Goal: Information Seeking & Learning: Understand process/instructions

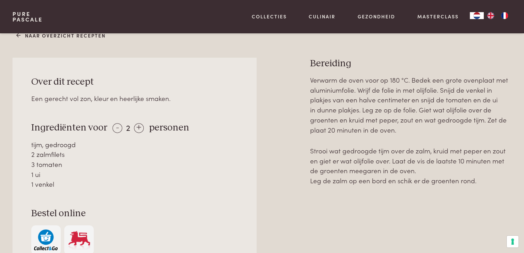
scroll to position [278, 0]
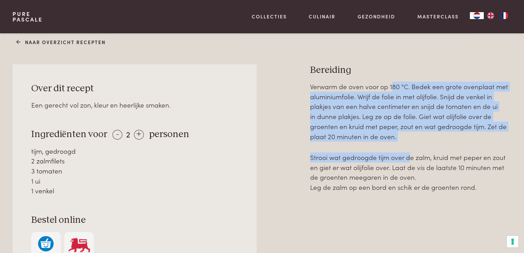
drag, startPoint x: 392, startPoint y: 89, endPoint x: 409, endPoint y: 127, distance: 41.5
click at [409, 140] on p "Verwarm de oven voor op 180 °C. Bedek een grote ovenplaat met aluminiumfolie. W…" at bounding box center [411, 112] width 202 height 60
click at [410, 126] on p "Verwarm de oven voor op 180 °C. Bedek een grote ovenplaat met aluminiumfolie. W…" at bounding box center [411, 112] width 202 height 60
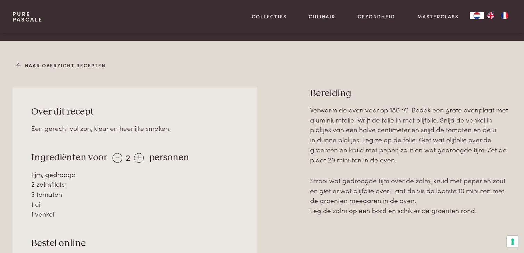
scroll to position [313, 0]
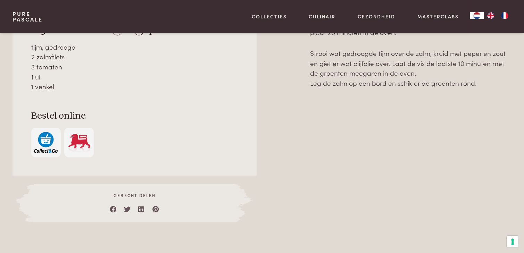
scroll to position [278, 0]
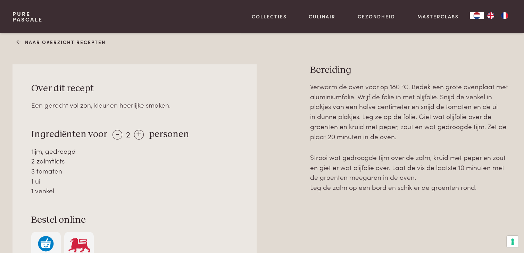
drag, startPoint x: 382, startPoint y: 107, endPoint x: 458, endPoint y: 140, distance: 83.1
click at [458, 140] on p "Verwarm de oven voor op 180 °C. Bedek een grote ovenplaat met aluminiumfolie. W…" at bounding box center [411, 112] width 202 height 60
drag, startPoint x: 365, startPoint y: 130, endPoint x: 469, endPoint y: 141, distance: 104.9
click at [469, 141] on p "Verwarm de oven voor op 180 °C. Bedek een grote ovenplaat met aluminiumfolie. W…" at bounding box center [411, 112] width 202 height 60
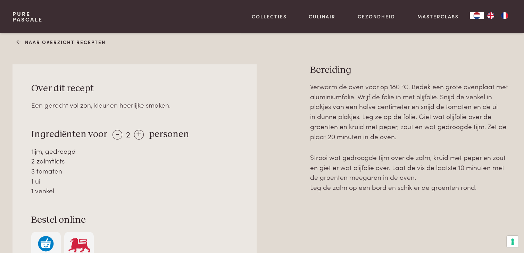
click at [469, 141] on p "Verwarm de oven voor op 180 °C. Bedek een grote ovenplaat met aluminiumfolie. W…" at bounding box center [411, 112] width 202 height 60
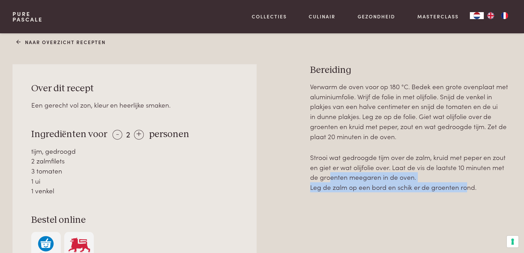
drag, startPoint x: 329, startPoint y: 180, endPoint x: 461, endPoint y: 196, distance: 133.0
click at [461, 196] on div "Verwarm de oven voor op 180 °C. Bedek een grote ovenplaat met aluminiumfolie. W…" at bounding box center [411, 204] width 202 height 245
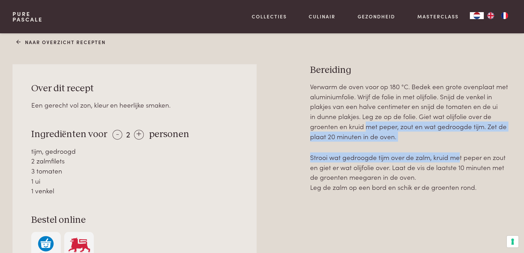
drag, startPoint x: 362, startPoint y: 128, endPoint x: 459, endPoint y: 149, distance: 99.3
click at [459, 149] on div "Verwarm de oven voor op 180 °C. Bedek een grote ovenplaat met aluminiumfolie. W…" at bounding box center [411, 137] width 202 height 111
click at [460, 148] on div "Verwarm de oven voor op 180 °C. Bedek een grote ovenplaat met aluminiumfolie. W…" at bounding box center [411, 137] width 202 height 111
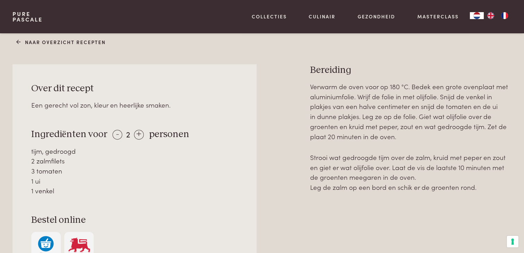
click at [451, 89] on p "Verwarm de oven voor op 180 °C. Bedek een grote ovenplaat met aluminiumfolie. W…" at bounding box center [411, 112] width 202 height 60
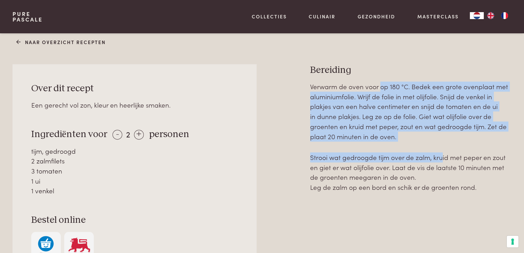
drag, startPoint x: 382, startPoint y: 85, endPoint x: 442, endPoint y: 146, distance: 86.2
click at [442, 146] on div "Verwarm de oven voor op 180 °C. Bedek een grote ovenplaat met aluminiumfolie. W…" at bounding box center [411, 137] width 202 height 111
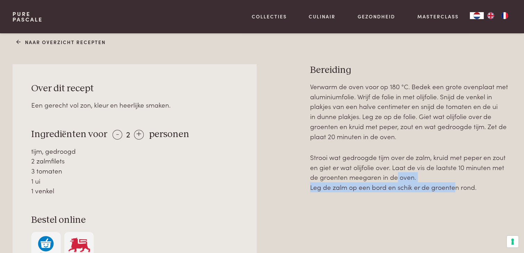
drag, startPoint x: 398, startPoint y: 173, endPoint x: 451, endPoint y: 200, distance: 59.8
click at [451, 200] on div "Verwarm de oven voor op 180 °C. Bedek een grote ovenplaat met aluminiumfolie. W…" at bounding box center [411, 204] width 202 height 245
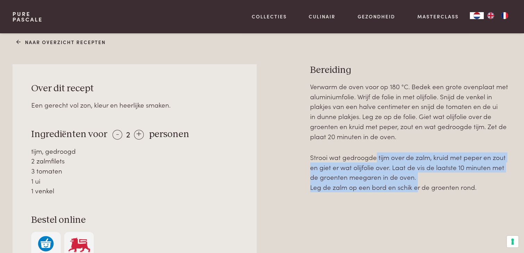
drag, startPoint x: 375, startPoint y: 157, endPoint x: 414, endPoint y: 204, distance: 61.7
click at [414, 204] on div "Verwarm de oven voor op 180 °C. Bedek een grote ovenplaat met aluminiumfolie. W…" at bounding box center [411, 204] width 202 height 245
